Goal: Find contact information: Find contact information

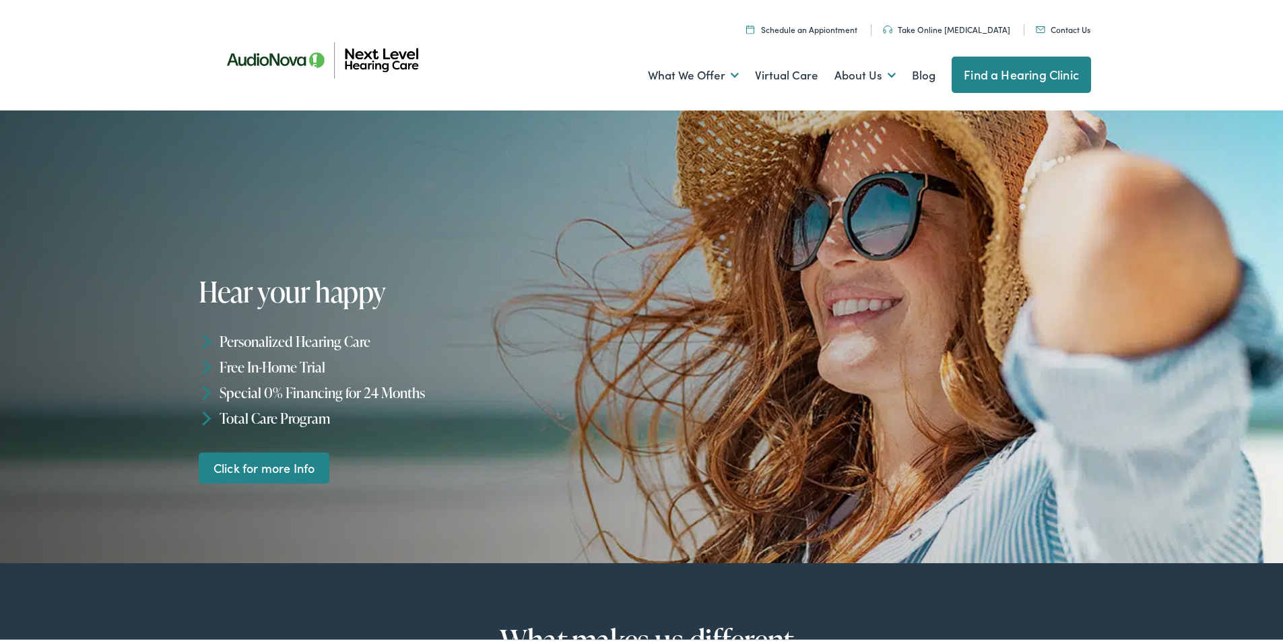
click at [1047, 26] on link "Contact Us" at bounding box center [1063, 26] width 55 height 11
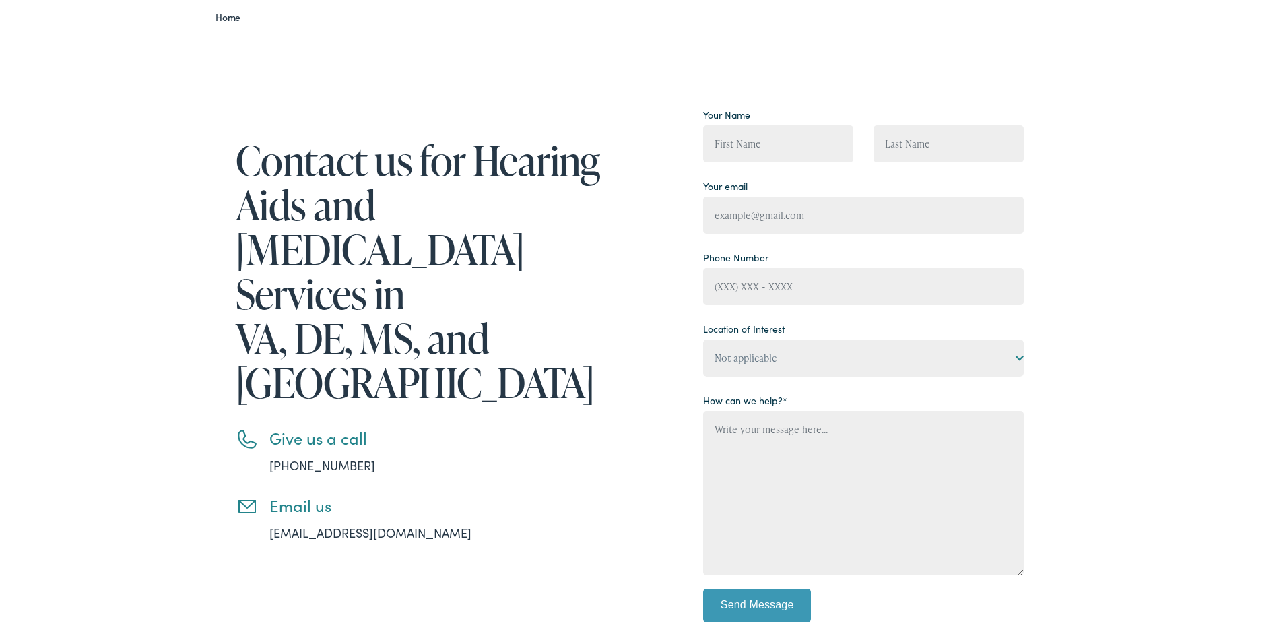
scroll to position [135, 0]
drag, startPoint x: 425, startPoint y: 445, endPoint x: 260, endPoint y: 447, distance: 165.1
click at [260, 492] on li "Email us info@nextlevelhearing.com" at bounding box center [424, 515] width 377 height 46
copy link "info@nextlevelhearing.com"
